Goal: Transaction & Acquisition: Download file/media

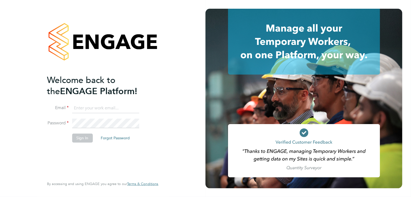
type input "pcunningham@spheresolutions.co.uk"
click at [89, 139] on button "Sign In" at bounding box center [82, 137] width 21 height 9
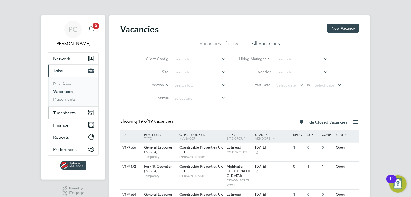
click at [70, 113] on span "Timesheets" at bounding box center [64, 112] width 23 height 5
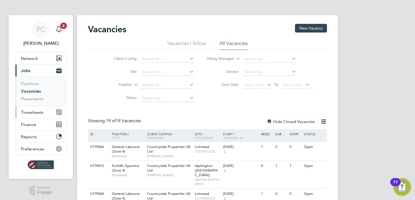
click at [29, 112] on span "Timesheets" at bounding box center [32, 112] width 23 height 5
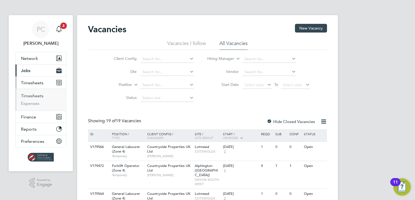
click at [38, 94] on link "Timesheets" at bounding box center [32, 95] width 23 height 5
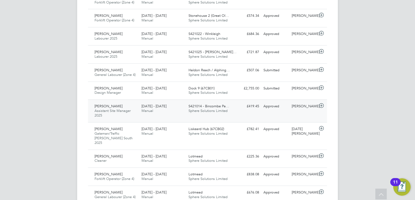
click at [120, 116] on div "[PERSON_NAME] Assistant Site Manager 2025 [DATE] - [DATE]" at bounding box center [115, 111] width 47 height 18
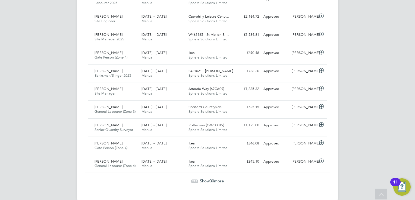
click at [215, 179] on span "Show 30 more" at bounding box center [212, 181] width 24 height 5
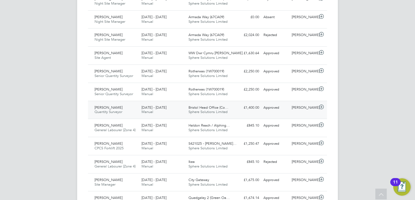
click at [256, 103] on div "£1,400.00 Approved" at bounding box center [247, 107] width 28 height 9
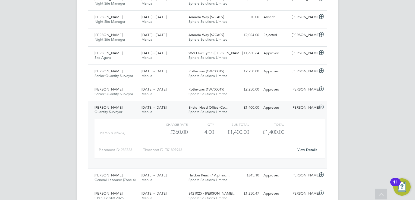
click at [303, 148] on link "View Details" at bounding box center [307, 150] width 20 height 5
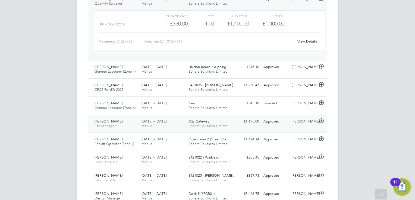
click at [296, 117] on div "[PERSON_NAME]" at bounding box center [303, 121] width 28 height 9
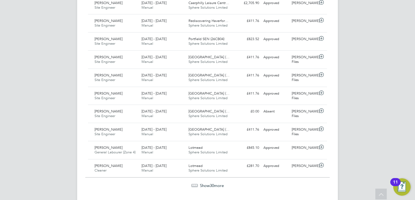
click at [215, 183] on span "Show 30 more" at bounding box center [212, 185] width 24 height 5
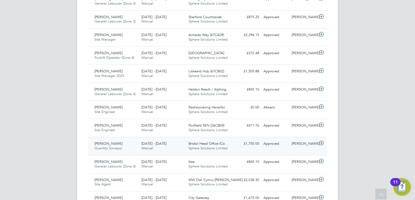
click at [253, 137] on div "[PERSON_NAME] Quantity Surveyor [DATE] - [DATE] [DATE] - [DATE] Manual Bristol …" at bounding box center [207, 146] width 239 height 18
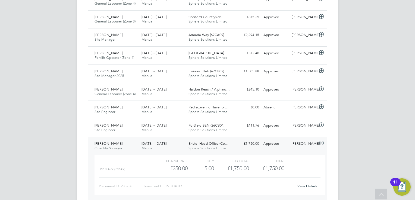
drag, startPoint x: 311, startPoint y: 178, endPoint x: 311, endPoint y: 173, distance: 4.6
click at [311, 178] on div "Charge rate QTY Sub Total Total Primary (£/day) £350.00 5 5.00 5 £1,750.00 £1,7…" at bounding box center [209, 175] width 230 height 40
click at [310, 182] on div "View Details" at bounding box center [307, 186] width 27 height 9
click at [310, 184] on link "View Details" at bounding box center [307, 186] width 20 height 5
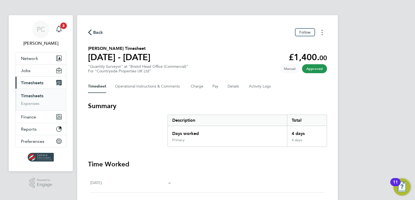
click at [325, 34] on button "Timesheets Menu" at bounding box center [322, 32] width 10 height 8
click at [310, 43] on link "Download timesheet" at bounding box center [294, 44] width 65 height 11
click at [322, 33] on icon "Timesheets Menu" at bounding box center [321, 32] width 1 height 5
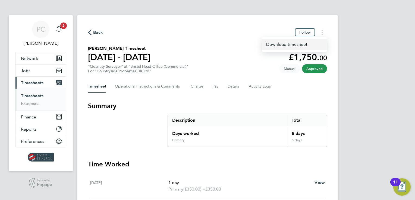
click at [307, 44] on link "Download timesheet" at bounding box center [294, 44] width 65 height 11
click at [323, 33] on button "Timesheets Menu" at bounding box center [322, 32] width 10 height 8
click at [307, 47] on link "Download timesheet" at bounding box center [294, 44] width 65 height 11
